Goal: Task Accomplishment & Management: Manage account settings

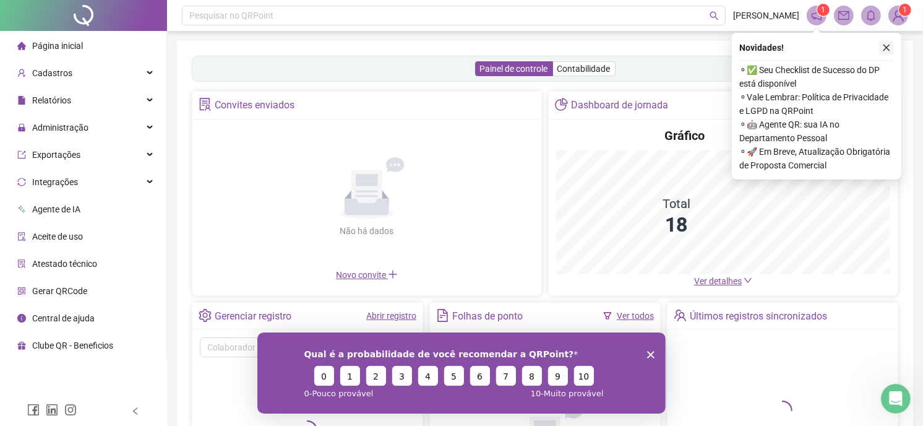
click at [884, 49] on icon "close" at bounding box center [886, 47] width 9 height 9
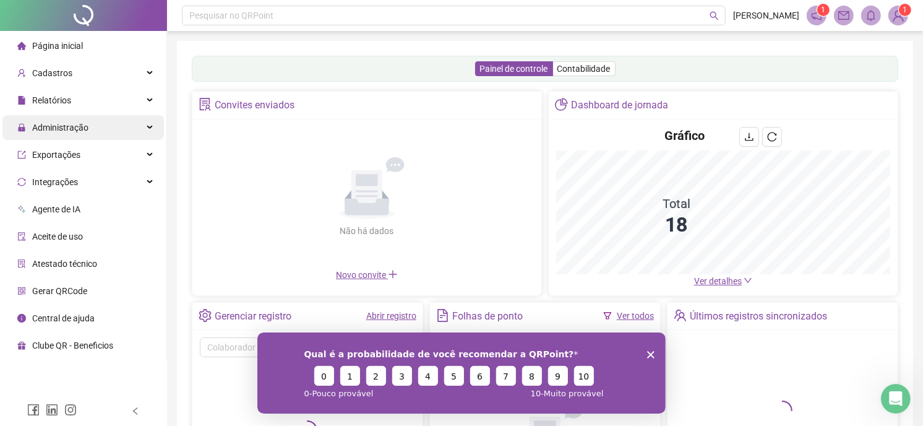
click at [69, 127] on span "Administração" at bounding box center [60, 128] width 56 height 10
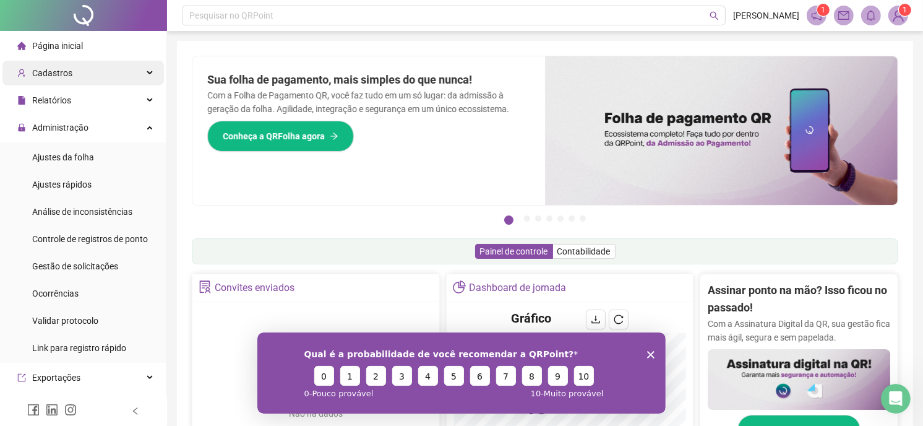
click at [75, 73] on div "Cadastros" at bounding box center [82, 73] width 161 height 25
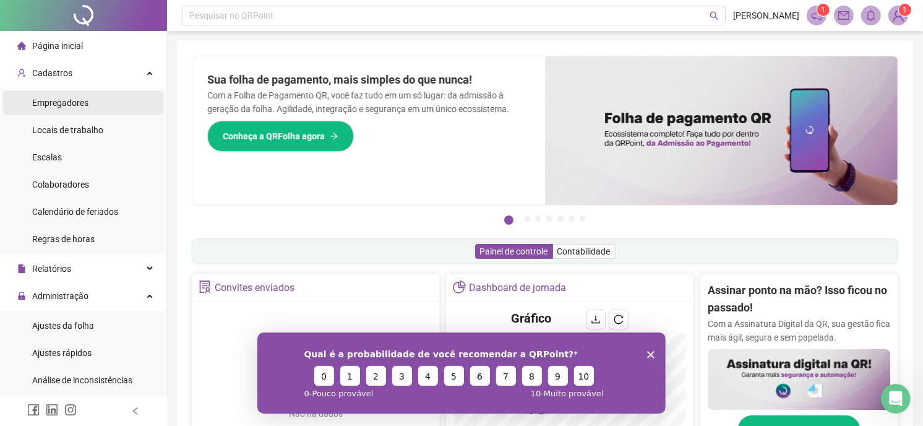
click at [82, 101] on span "Empregadores" at bounding box center [60, 103] width 56 height 10
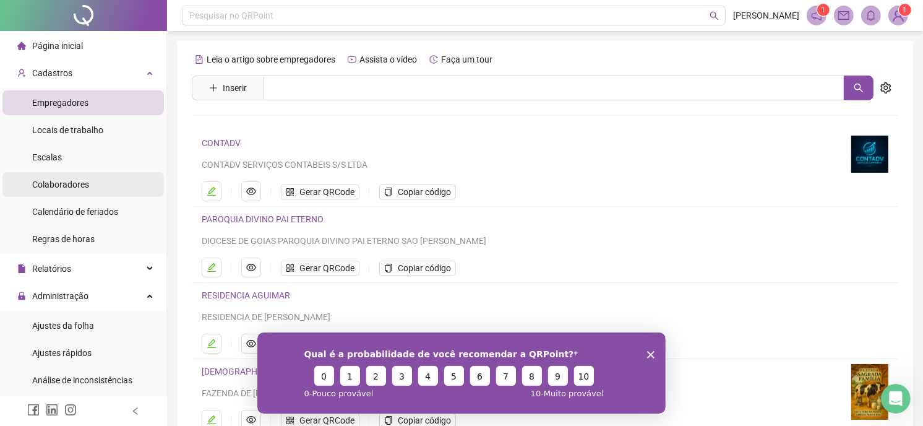
click at [76, 182] on span "Colaboradores" at bounding box center [60, 184] width 57 height 10
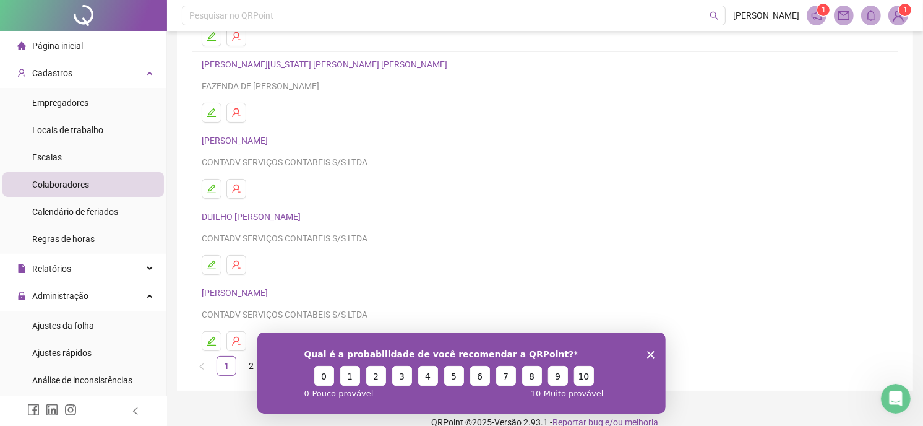
scroll to position [172, 0]
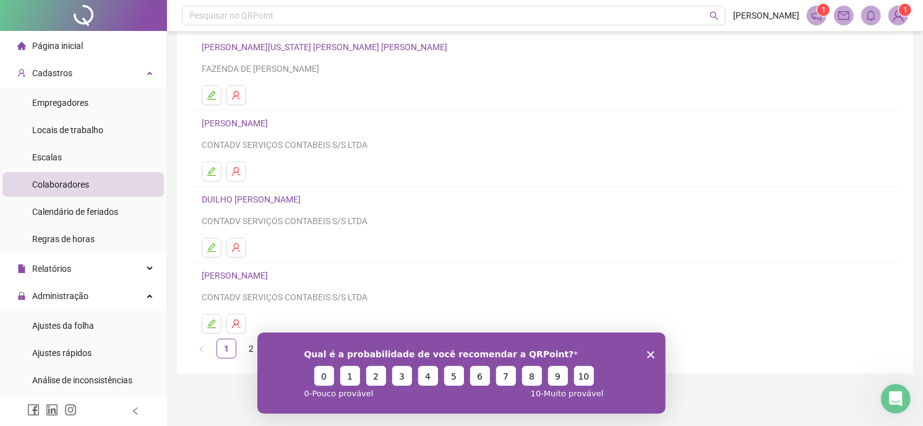
click at [246, 353] on link "2" at bounding box center [251, 348] width 19 height 19
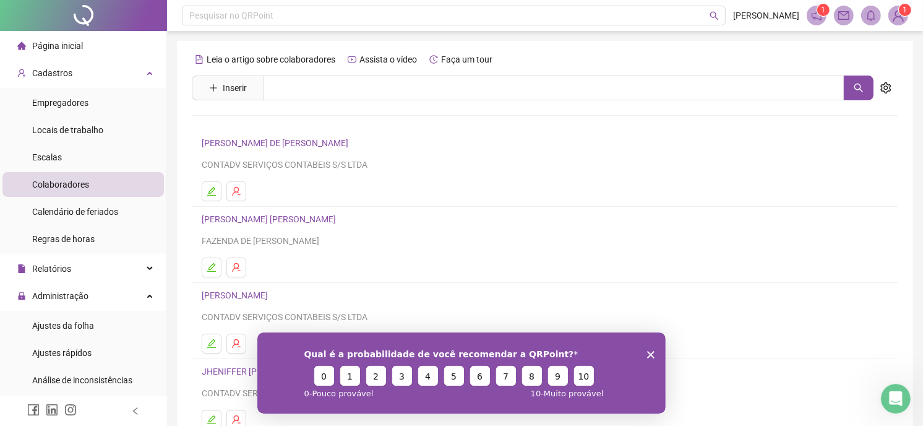
click at [647, 352] on icon "Encerrar pesquisa" at bounding box center [650, 353] width 7 height 7
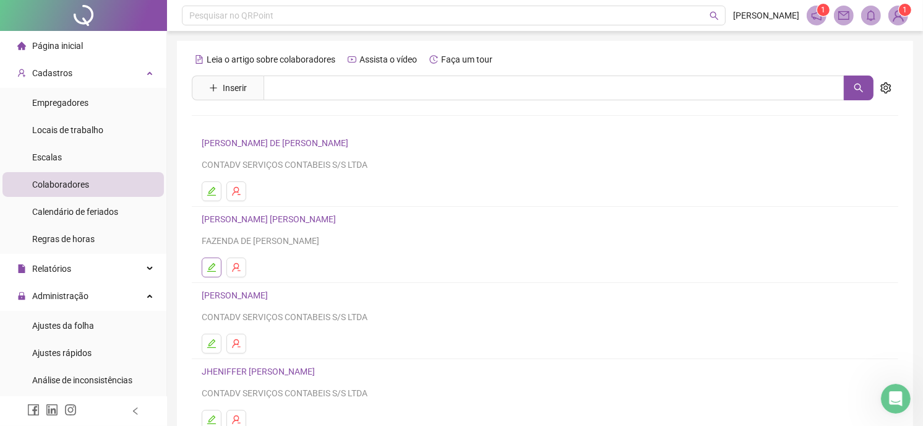
click at [212, 269] on icon "edit" at bounding box center [212, 267] width 10 height 10
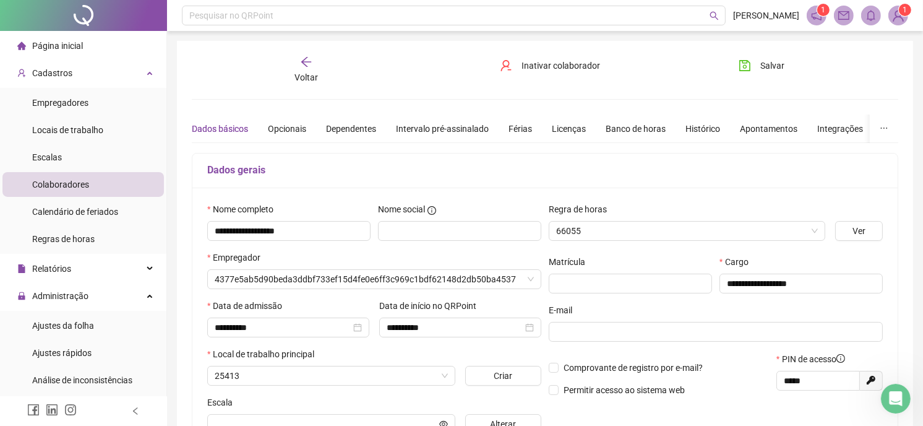
type input "**********"
